Goal: Find specific page/section: Find specific page/section

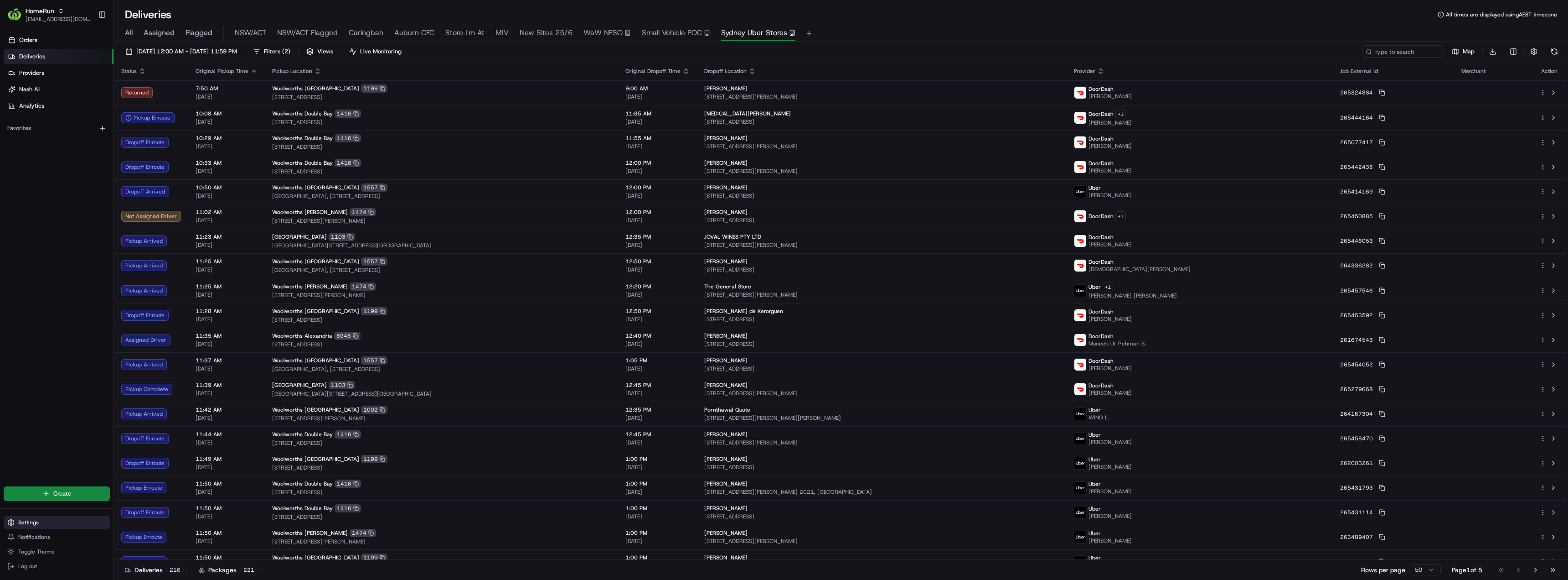
click at [28, 522] on span "Settings" at bounding box center [28, 522] width 20 height 7
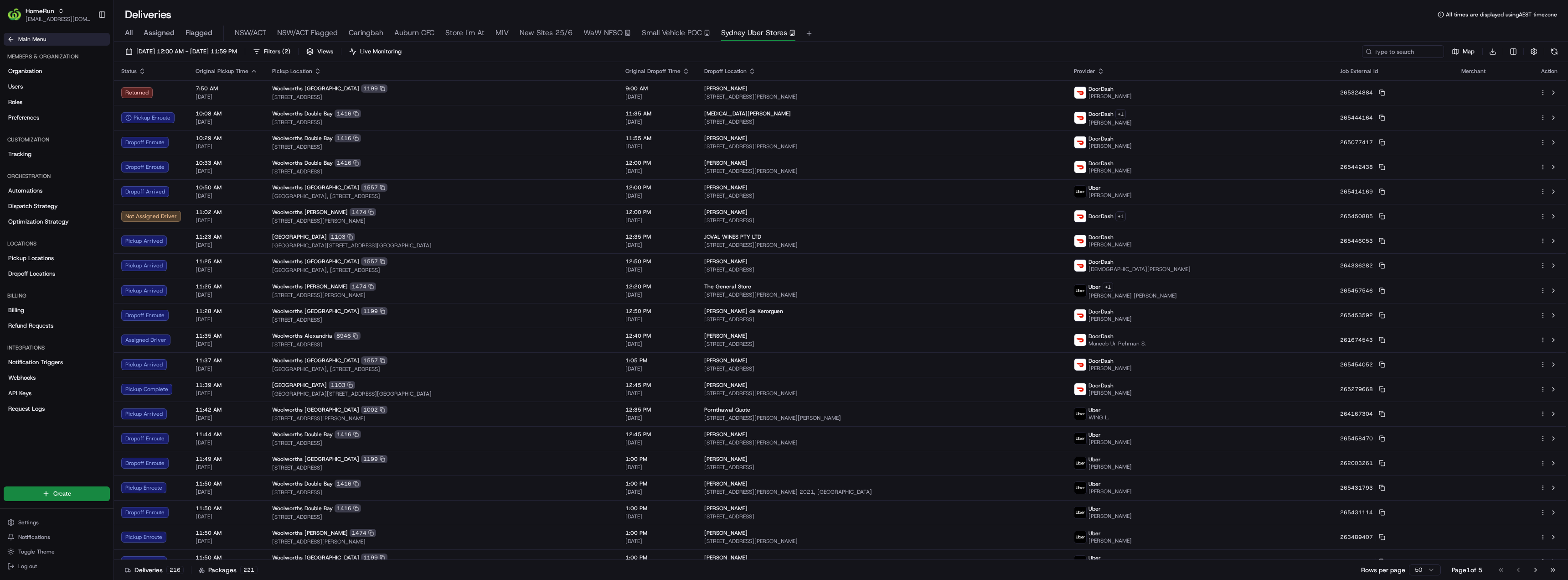
click at [8, 38] on icon at bounding box center [11, 39] width 7 height 7
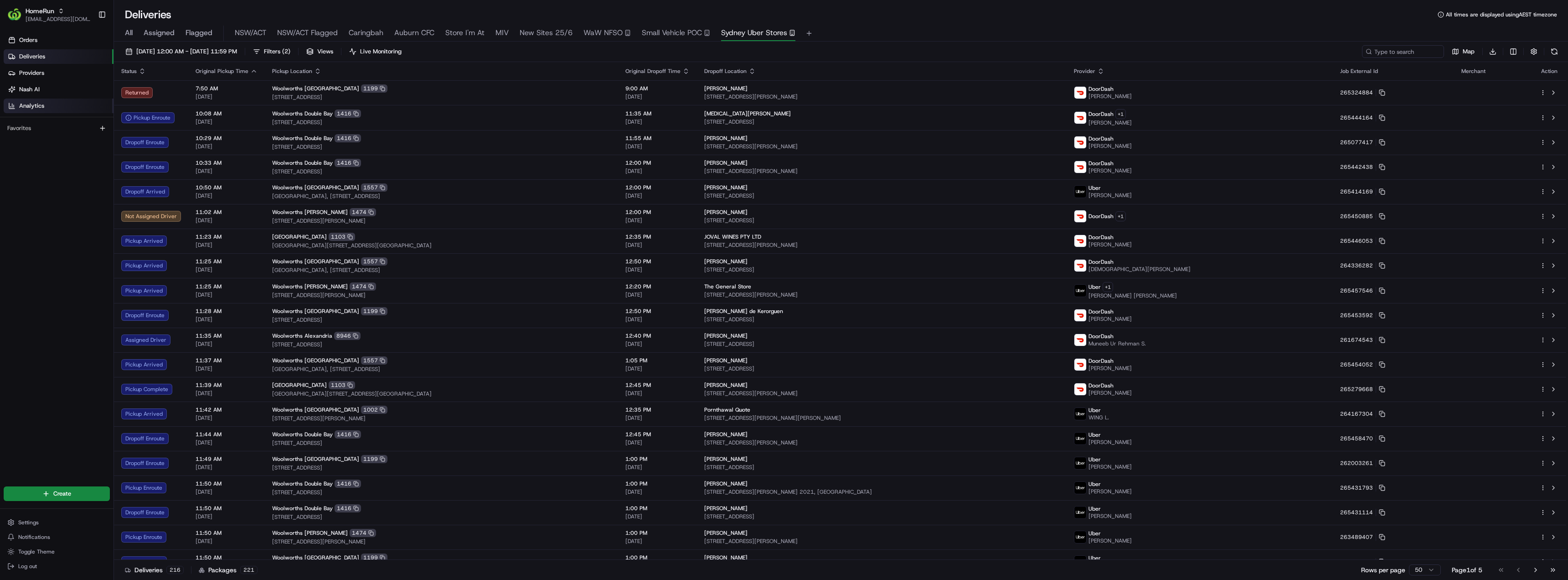
click at [34, 102] on span "Analytics" at bounding box center [32, 106] width 25 height 8
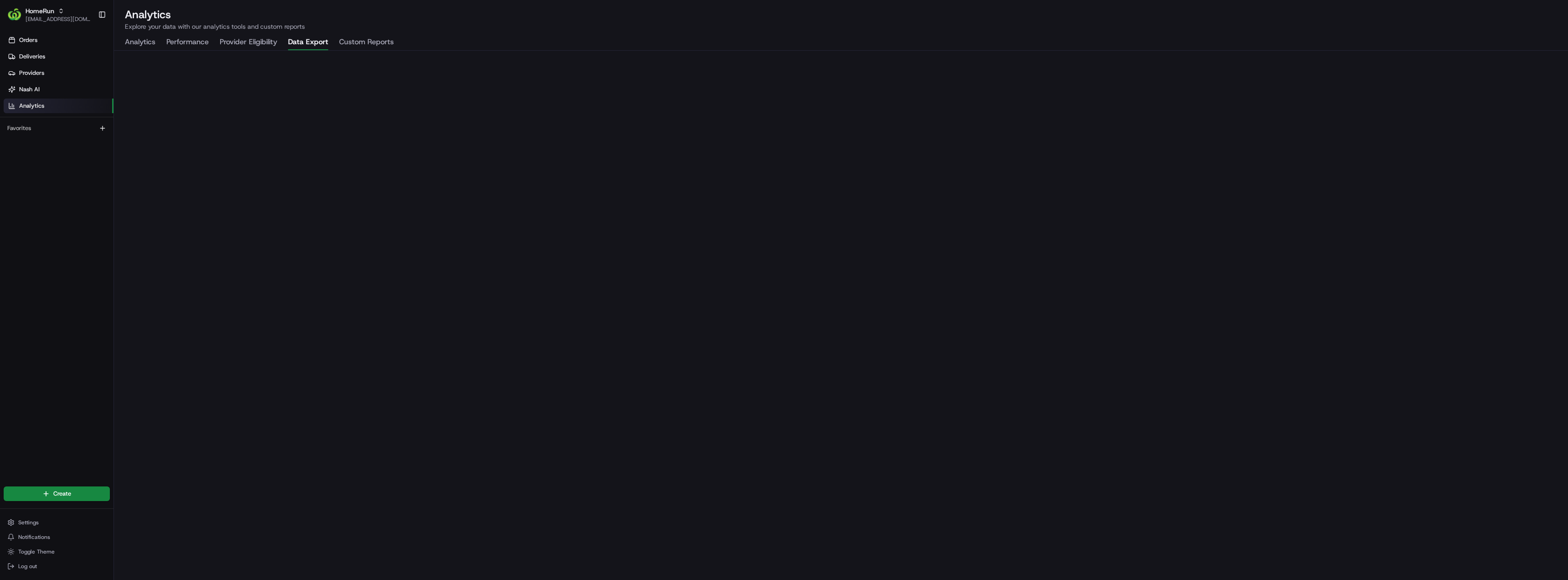
click at [312, 43] on button "Data Export" at bounding box center [308, 42] width 40 height 15
click at [28, 56] on span "Deliveries" at bounding box center [32, 57] width 26 height 8
